Goal: Communication & Community: Answer question/provide support

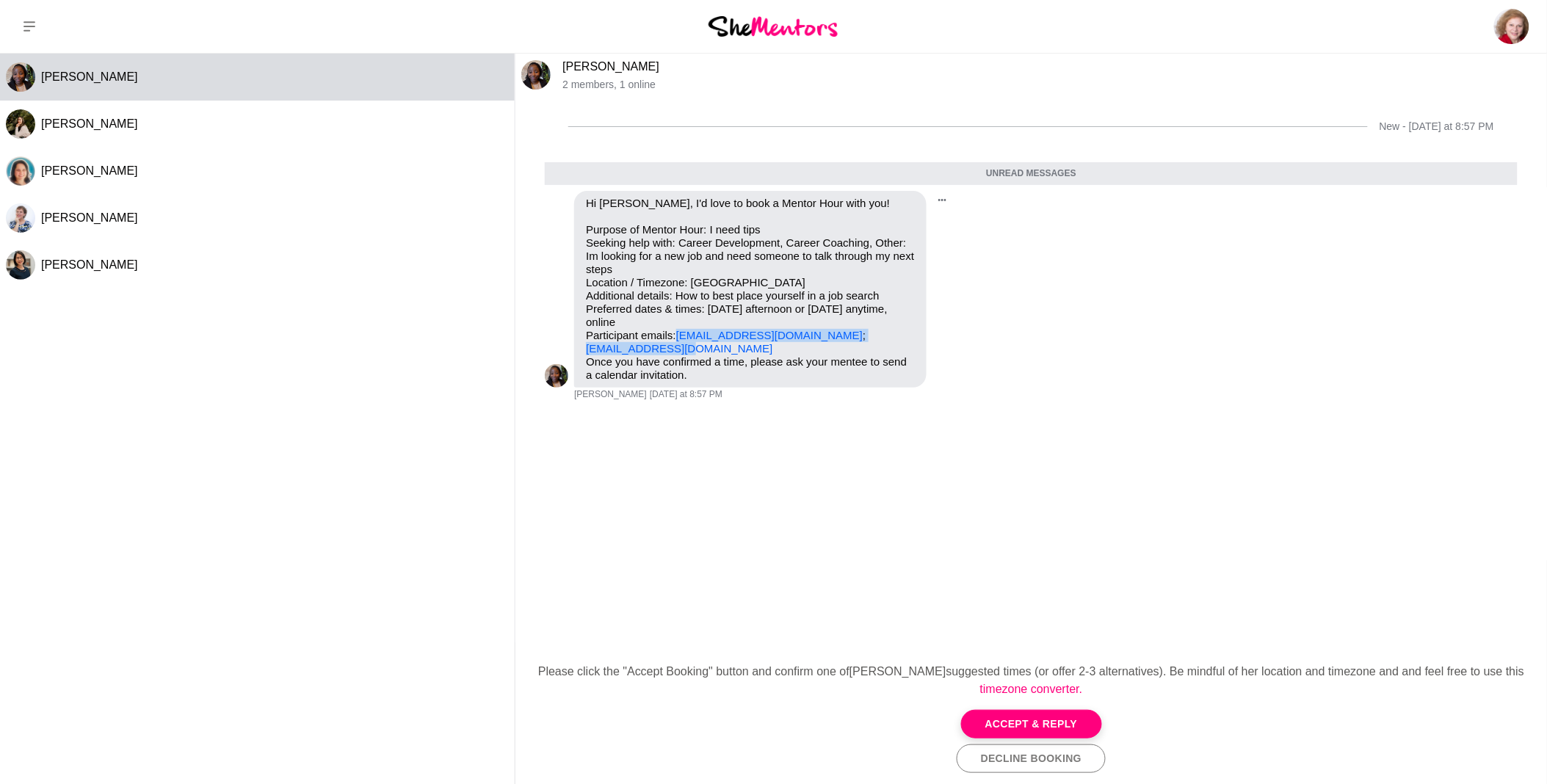
drag, startPoint x: 916, startPoint y: 331, endPoint x: 681, endPoint y: 339, distance: 235.1
click at [681, 339] on div "Hi [PERSON_NAME], I'd love to book a Mentor Hour with you! Purpose of Mentor Ho…" at bounding box center [750, 289] width 353 height 196
copy p "[EMAIL_ADDRESS][DOMAIN_NAME] ; [EMAIL_ADDRESS][DOMAIN_NAME]"
click at [789, 501] on div "New - [DATE] at 8:57 PM Unread messages Pin Mark as unread Flag Mute Hi [PERSON…" at bounding box center [1031, 369] width 1032 height 545
click at [1015, 729] on button "Accept & Reply" at bounding box center [1032, 724] width 141 height 28
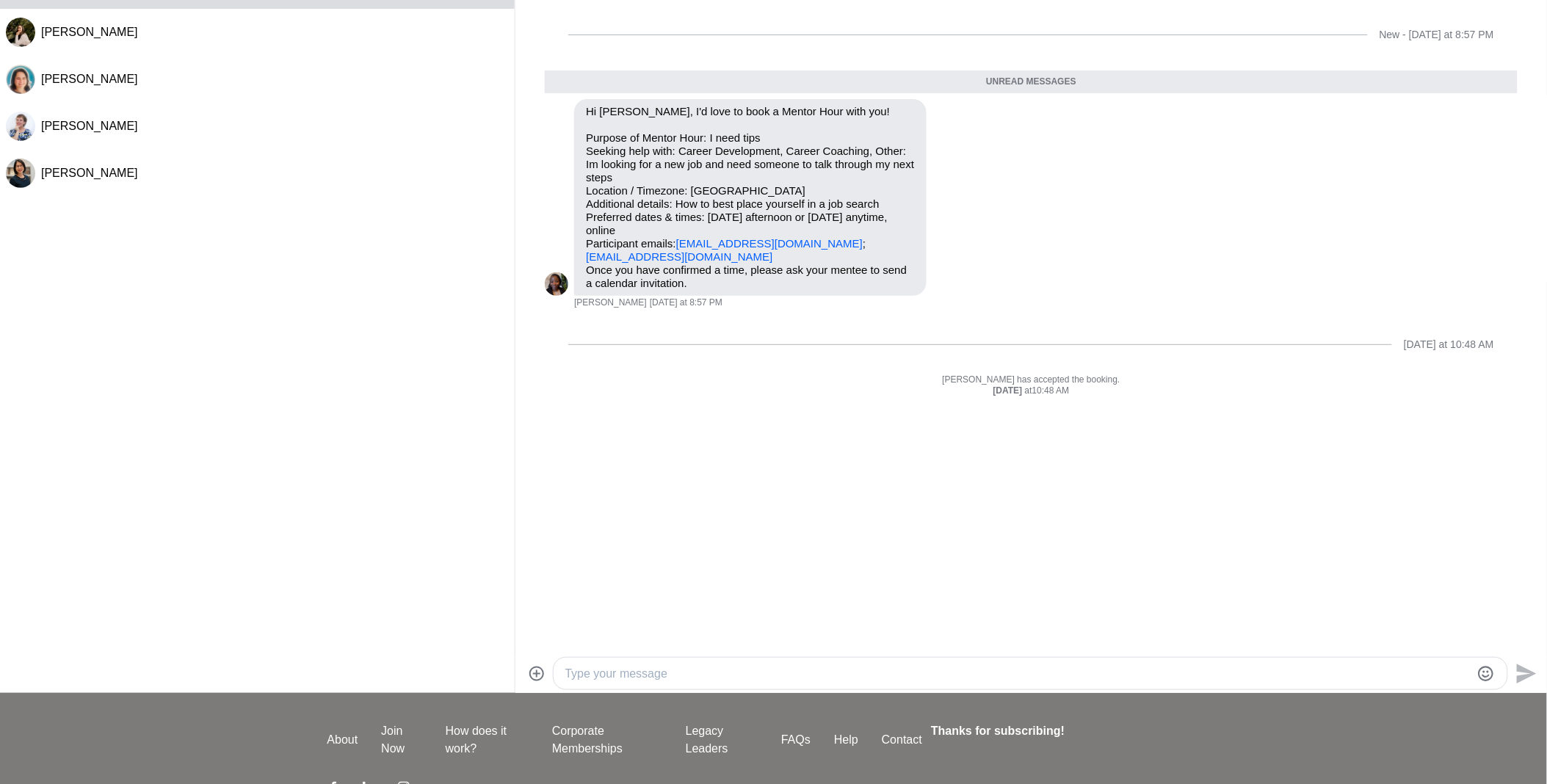
scroll to position [195, 0]
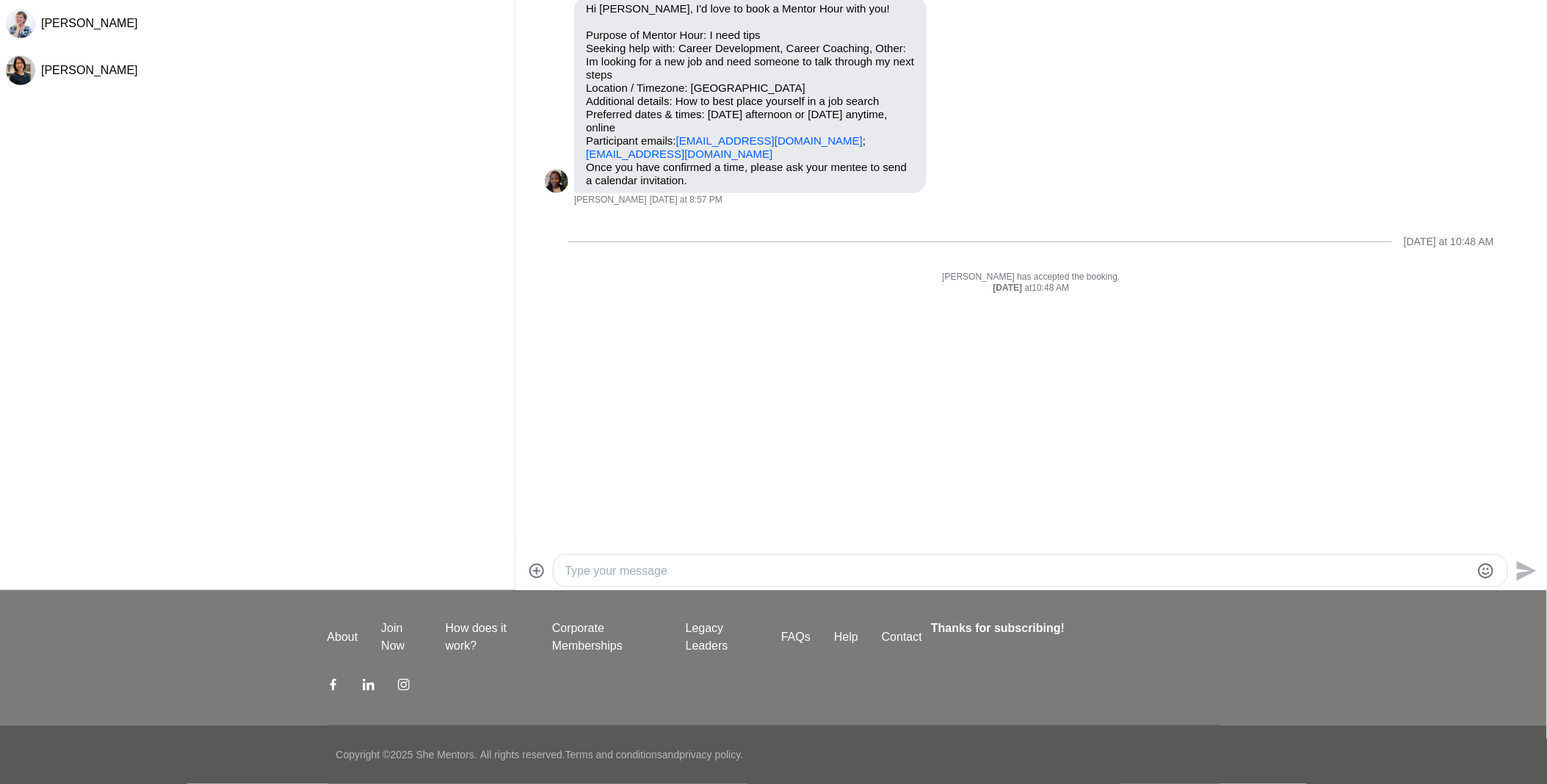
click at [672, 574] on textarea "Type your message" at bounding box center [1018, 571] width 906 height 18
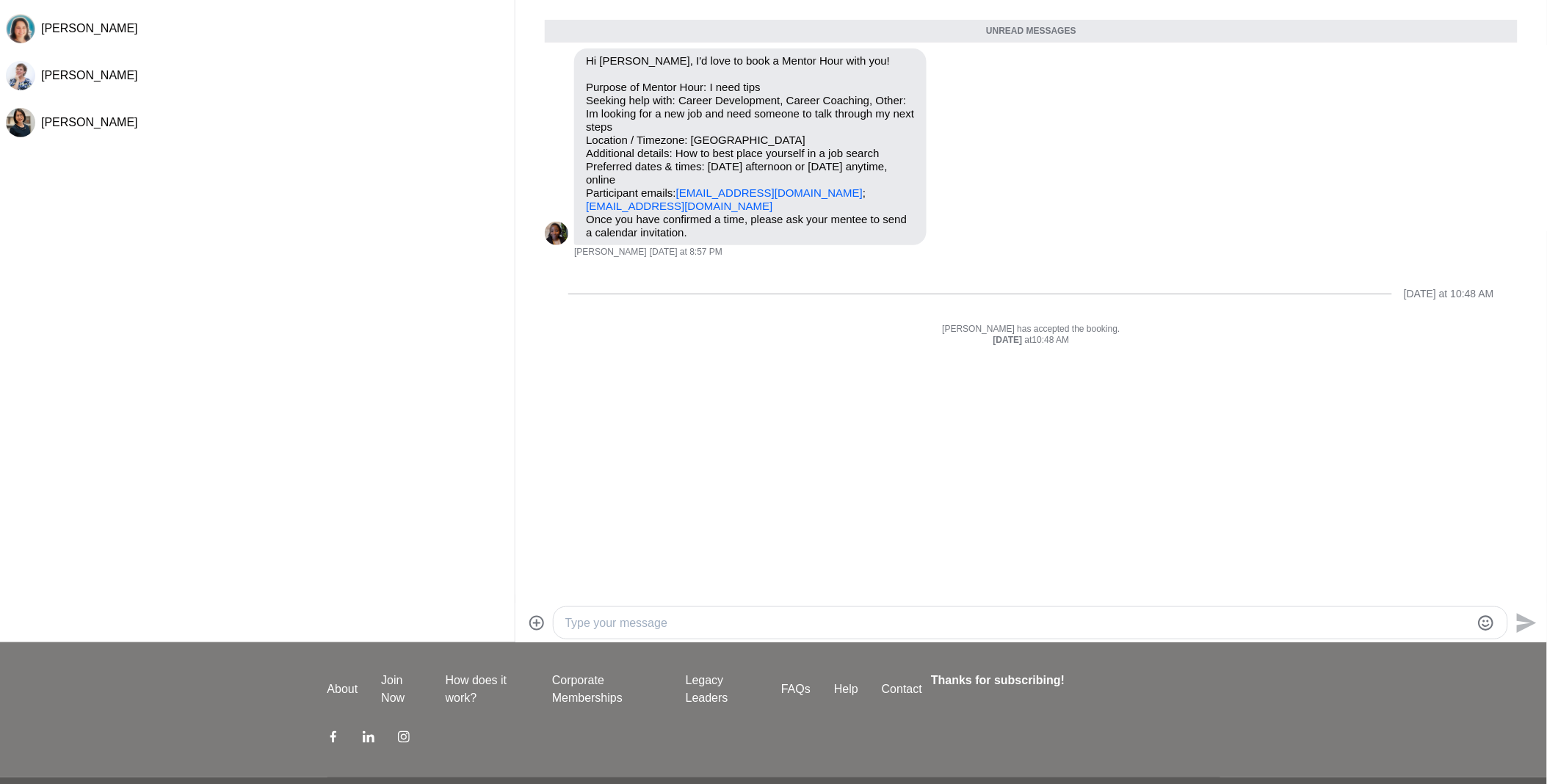
scroll to position [163, 0]
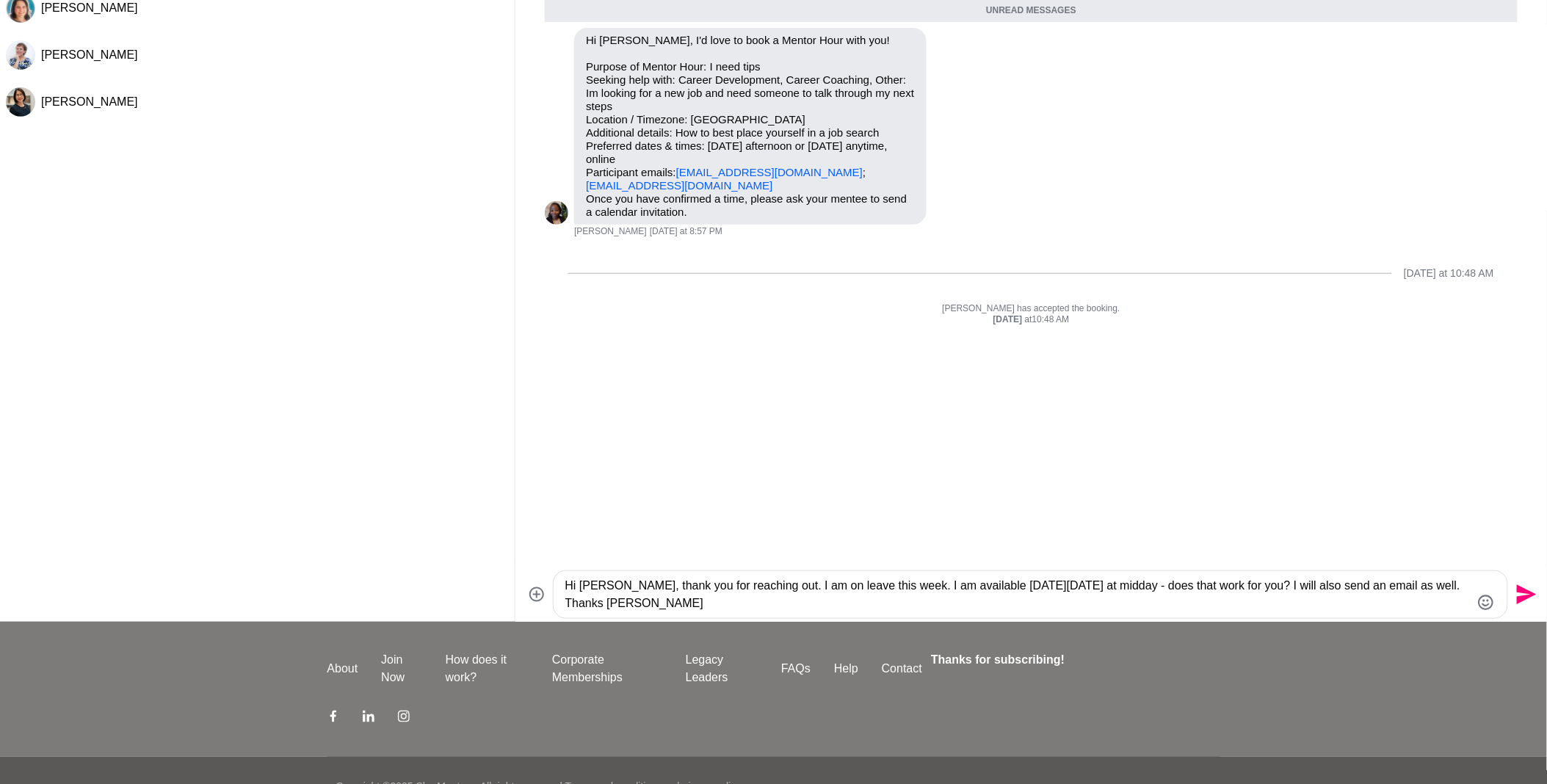
type textarea "Hi [PERSON_NAME], thank you for reaching out. I am on leave this week. I am ava…"
click at [1524, 592] on icon "Send" at bounding box center [1526, 594] width 20 height 20
